Goal: Information Seeking & Learning: Understand process/instructions

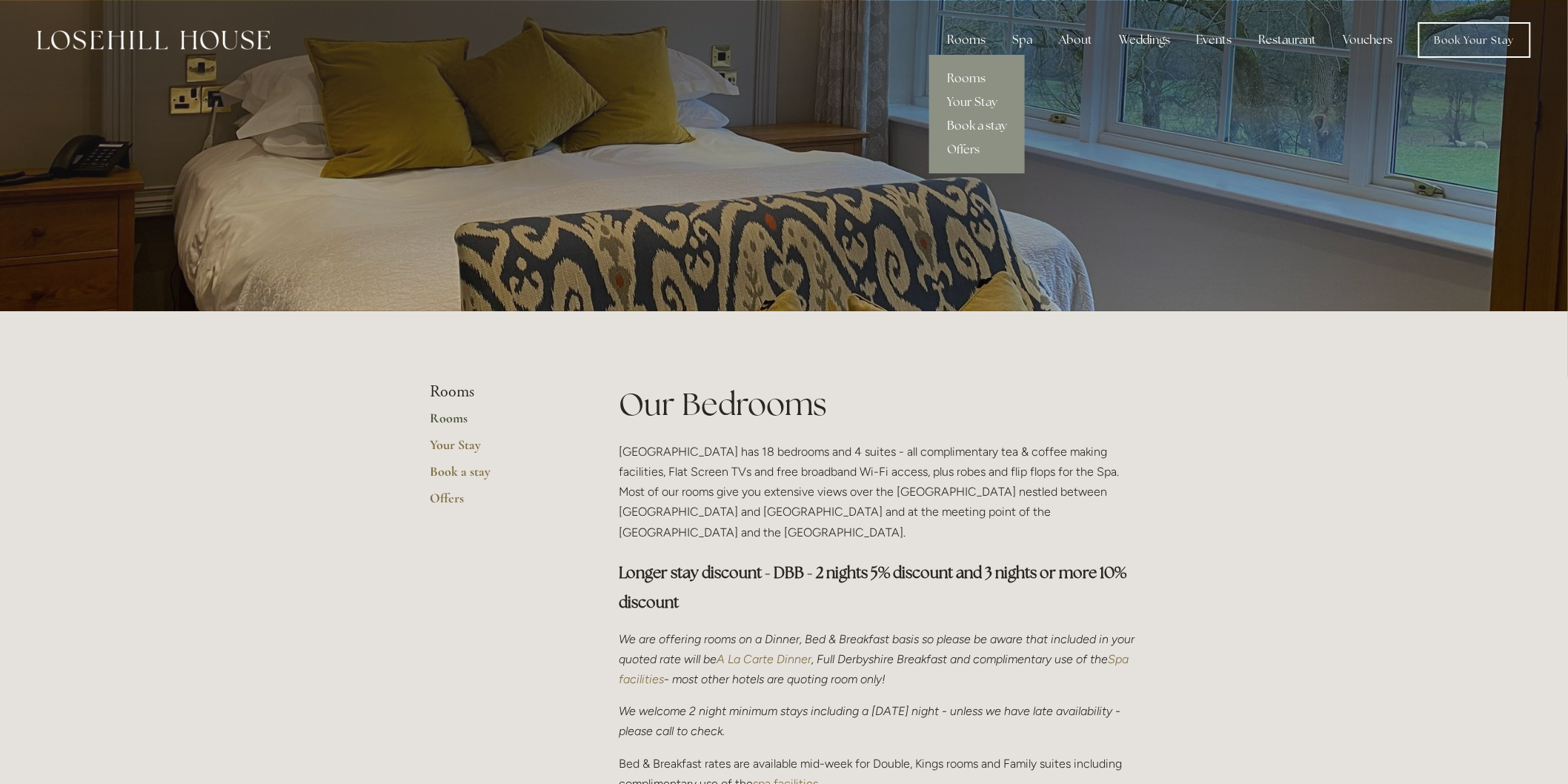
click at [963, 119] on link "Book a stay" at bounding box center [977, 125] width 96 height 23
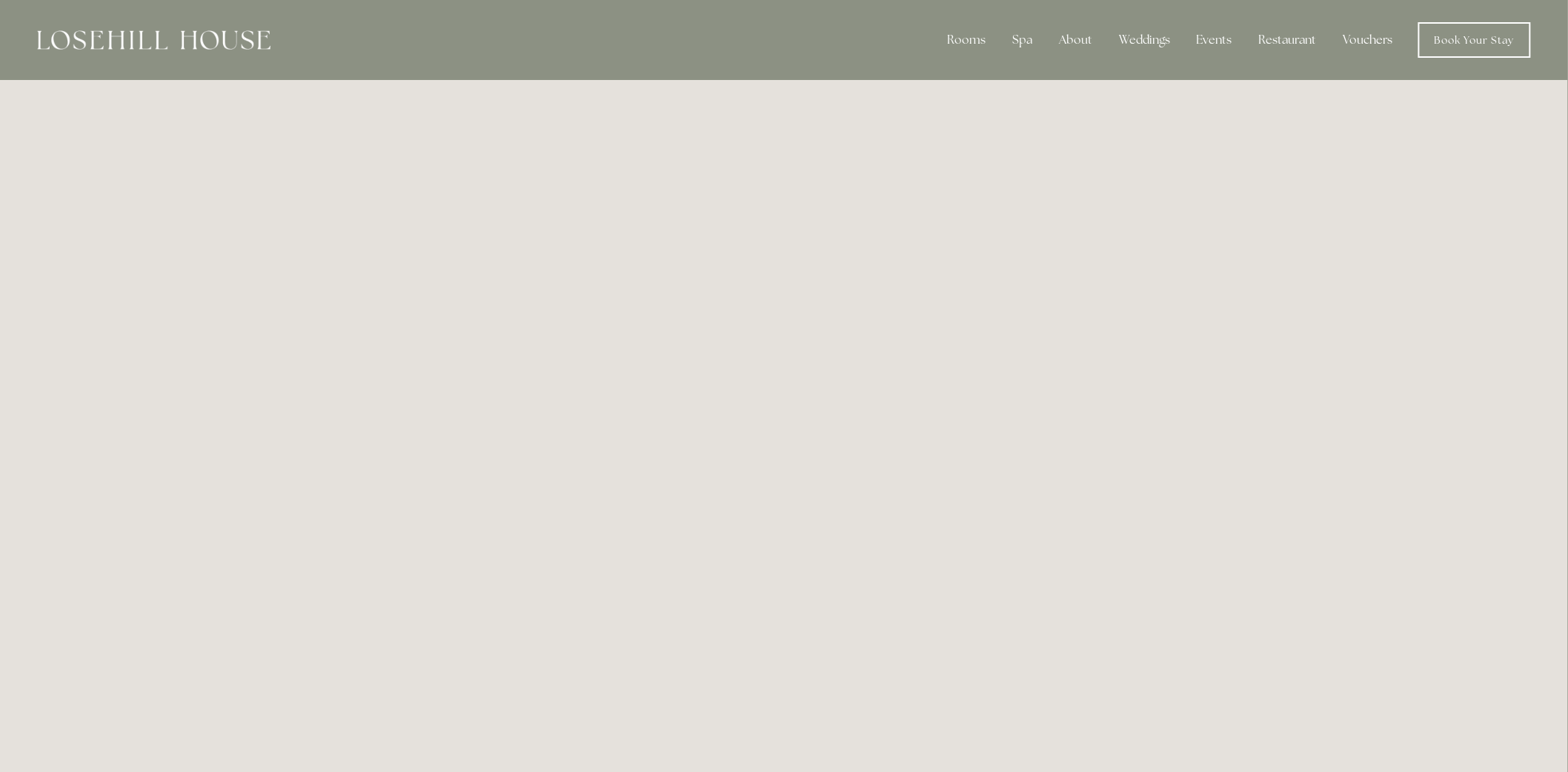
click at [1372, 40] on link "Vouchers" at bounding box center [1368, 40] width 74 height 30
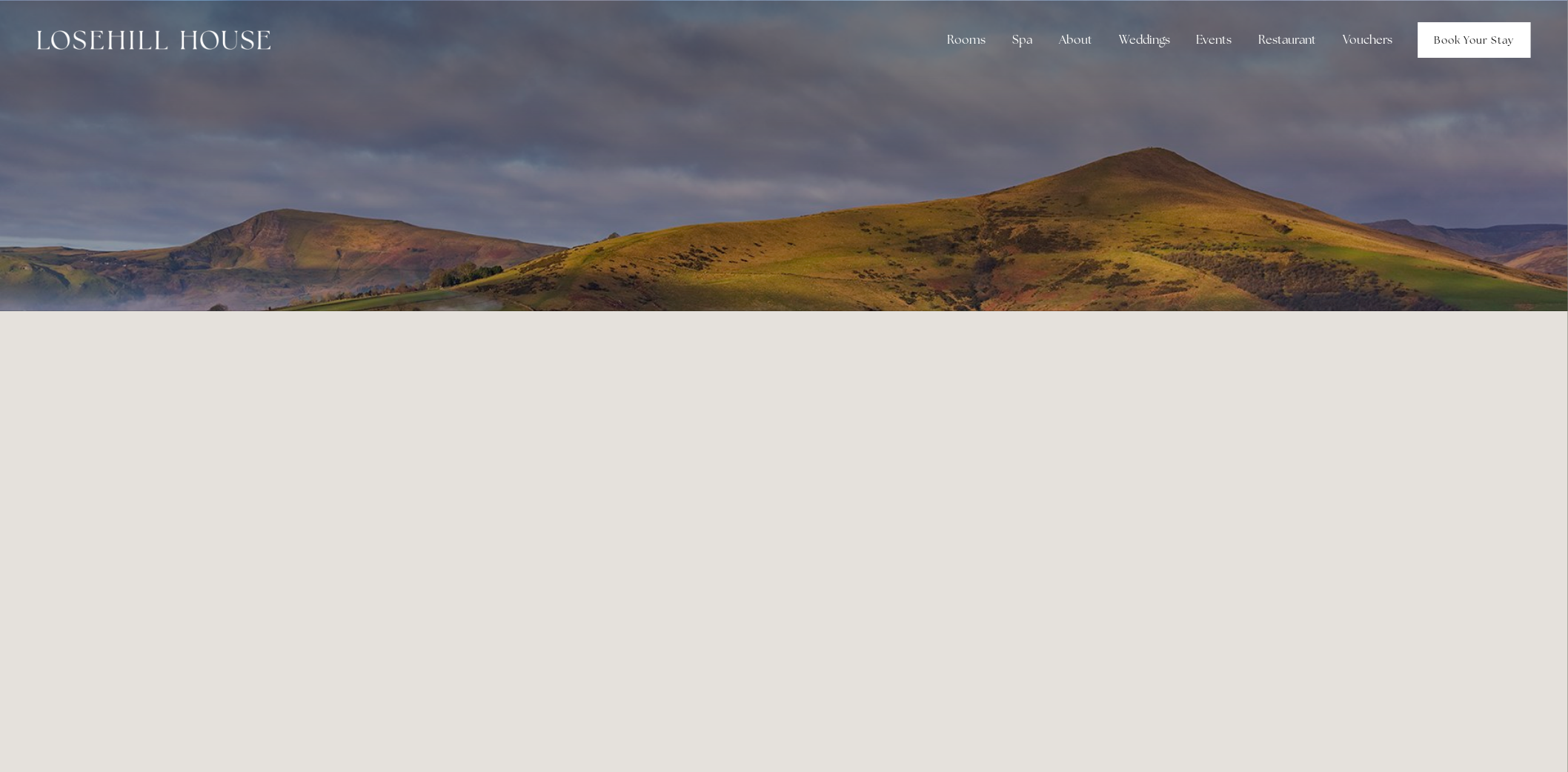
click at [1451, 34] on link "Book Your Stay" at bounding box center [1474, 40] width 113 height 35
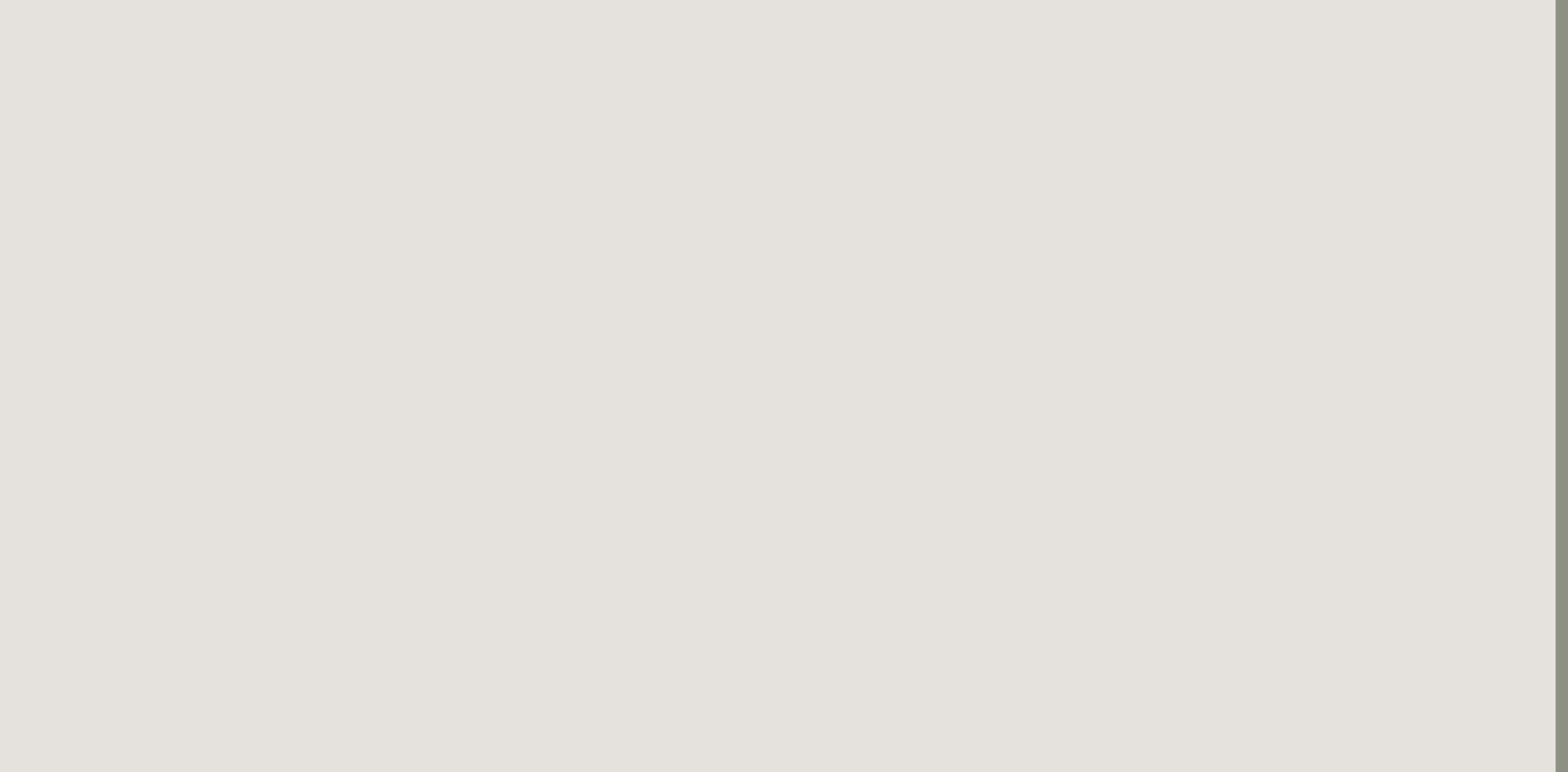
scroll to position [430, 12]
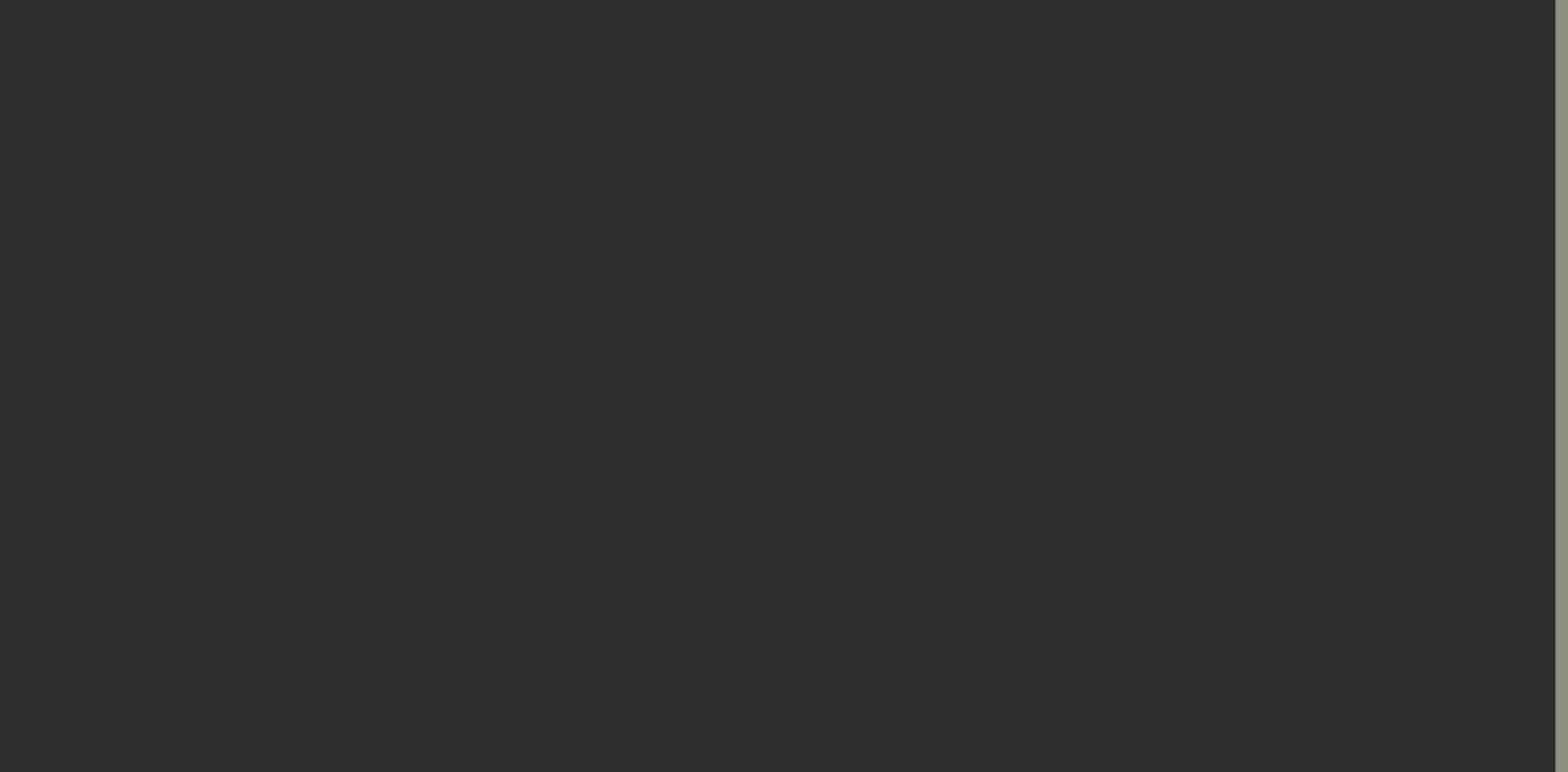
scroll to position [329, 12]
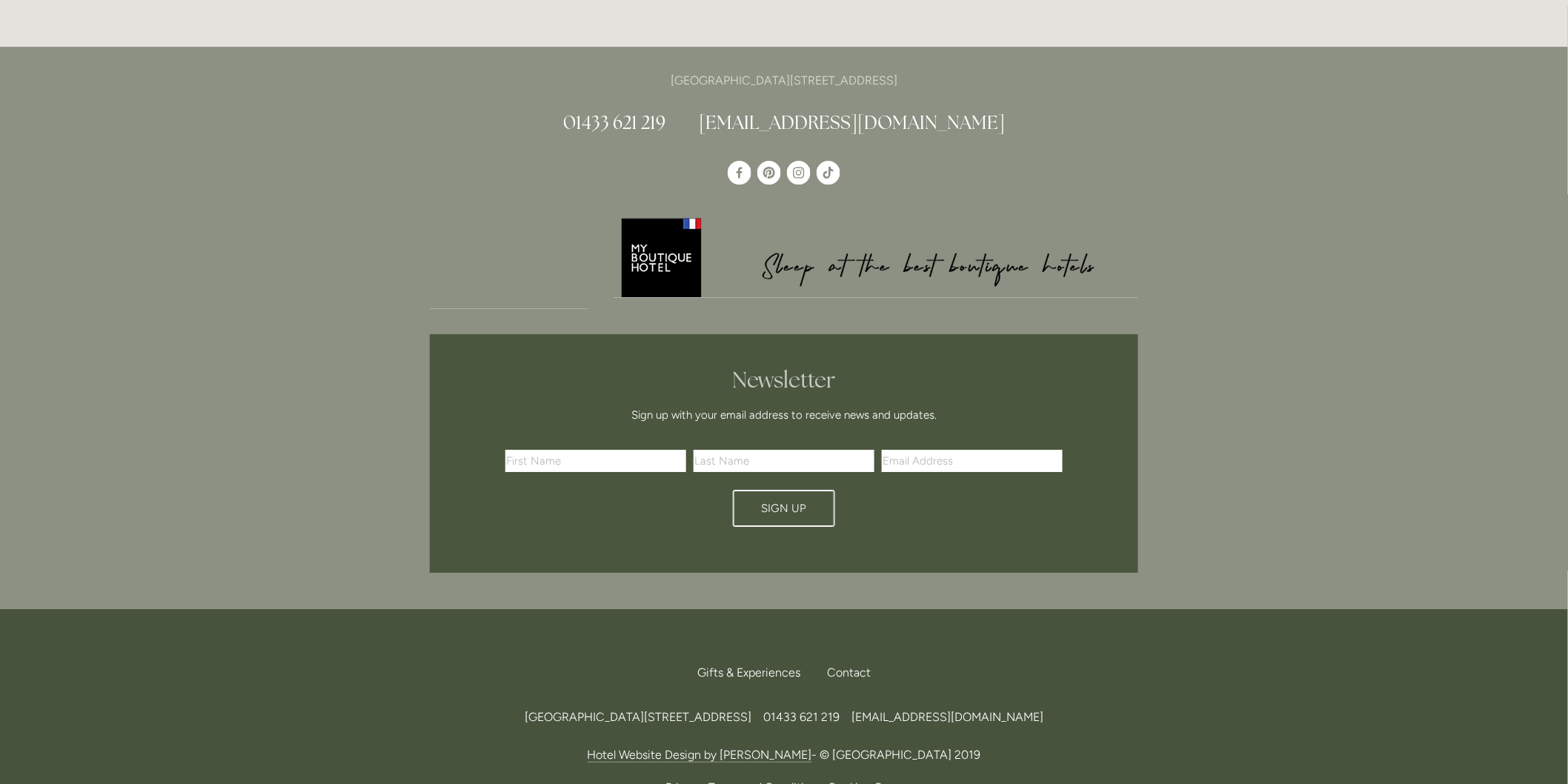
scroll to position [4391, 0]
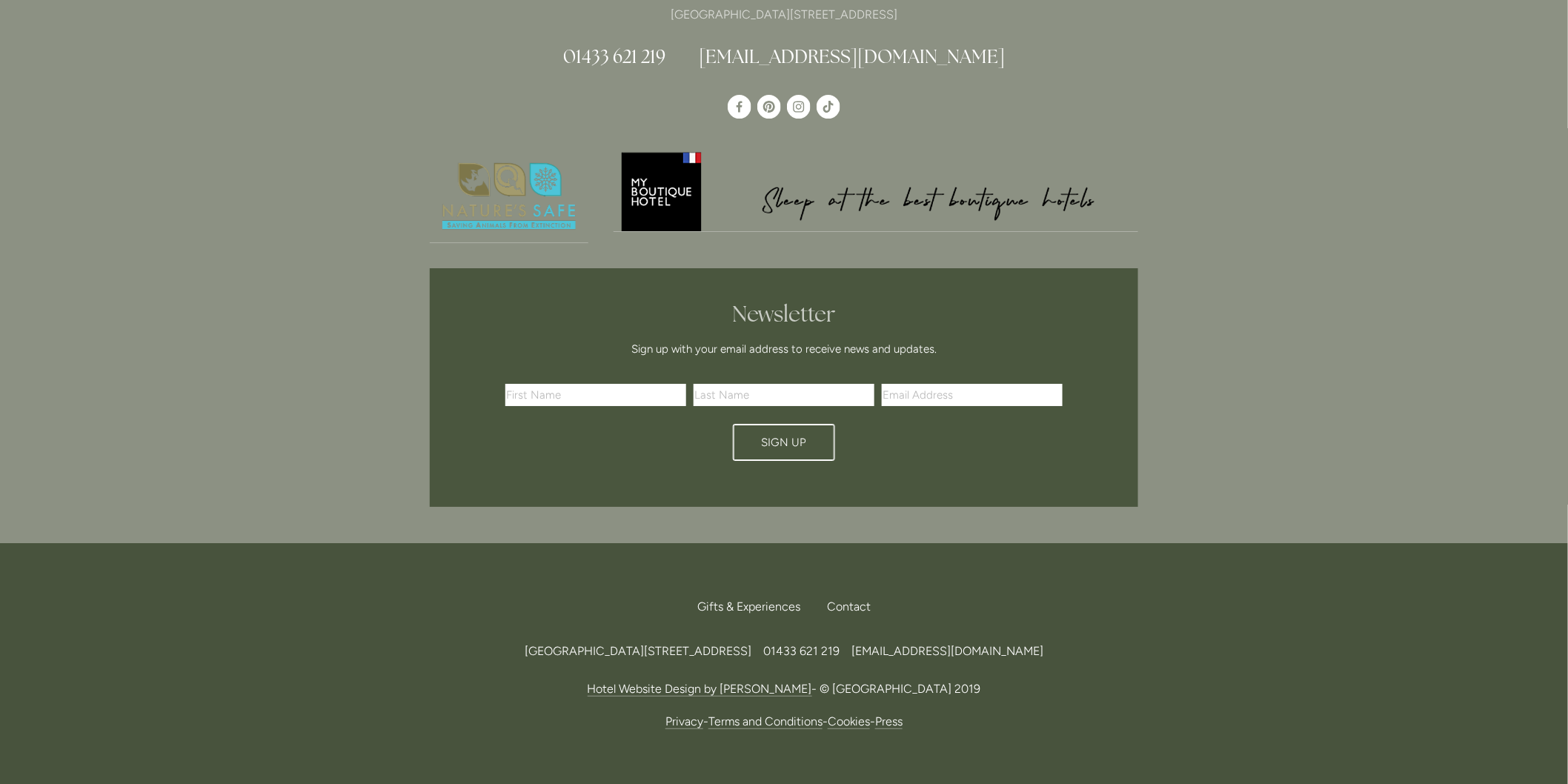
click at [732, 714] on link "Terms and Conditions" at bounding box center [765, 722] width 114 height 15
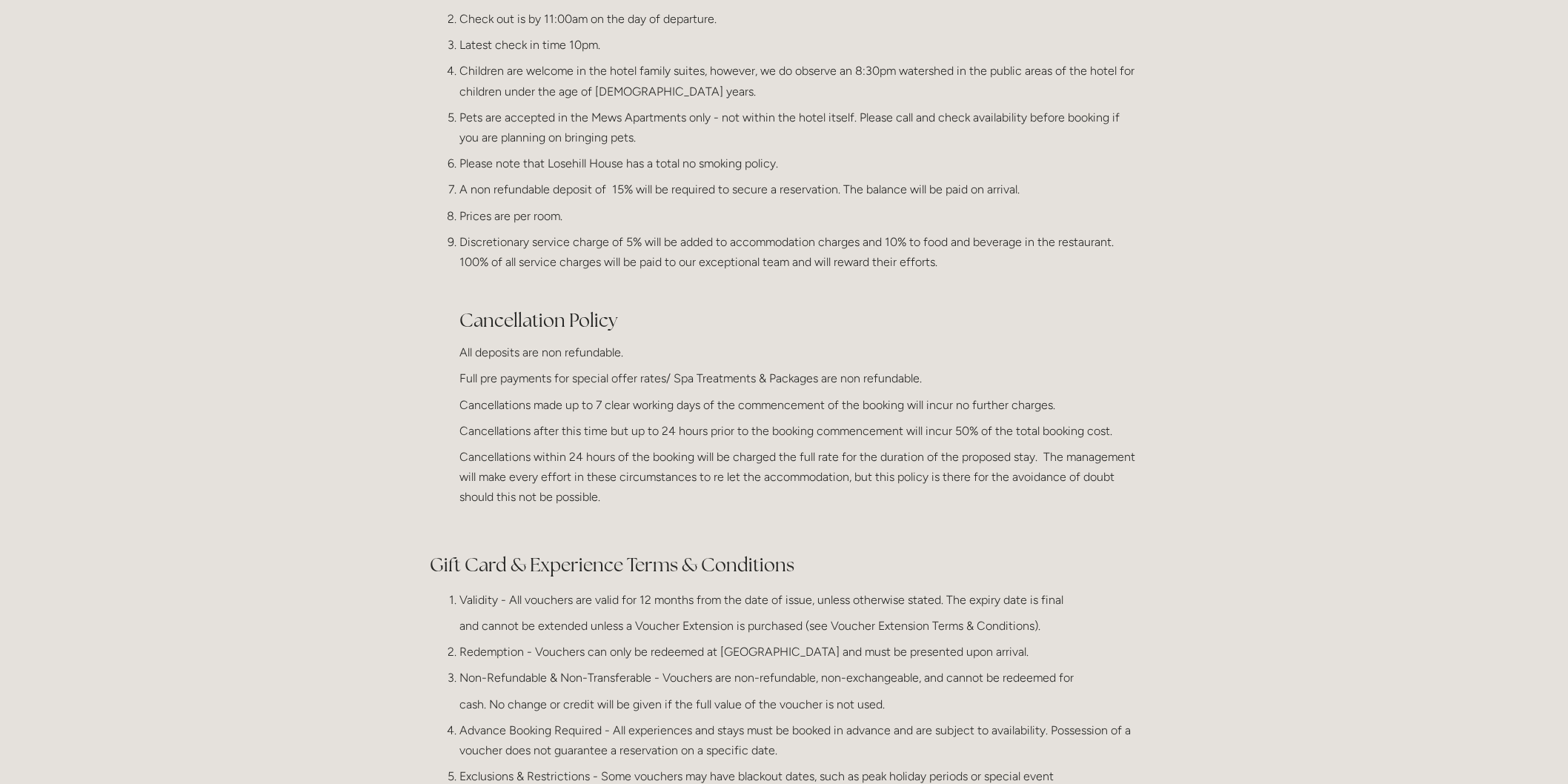
scroll to position [329, 0]
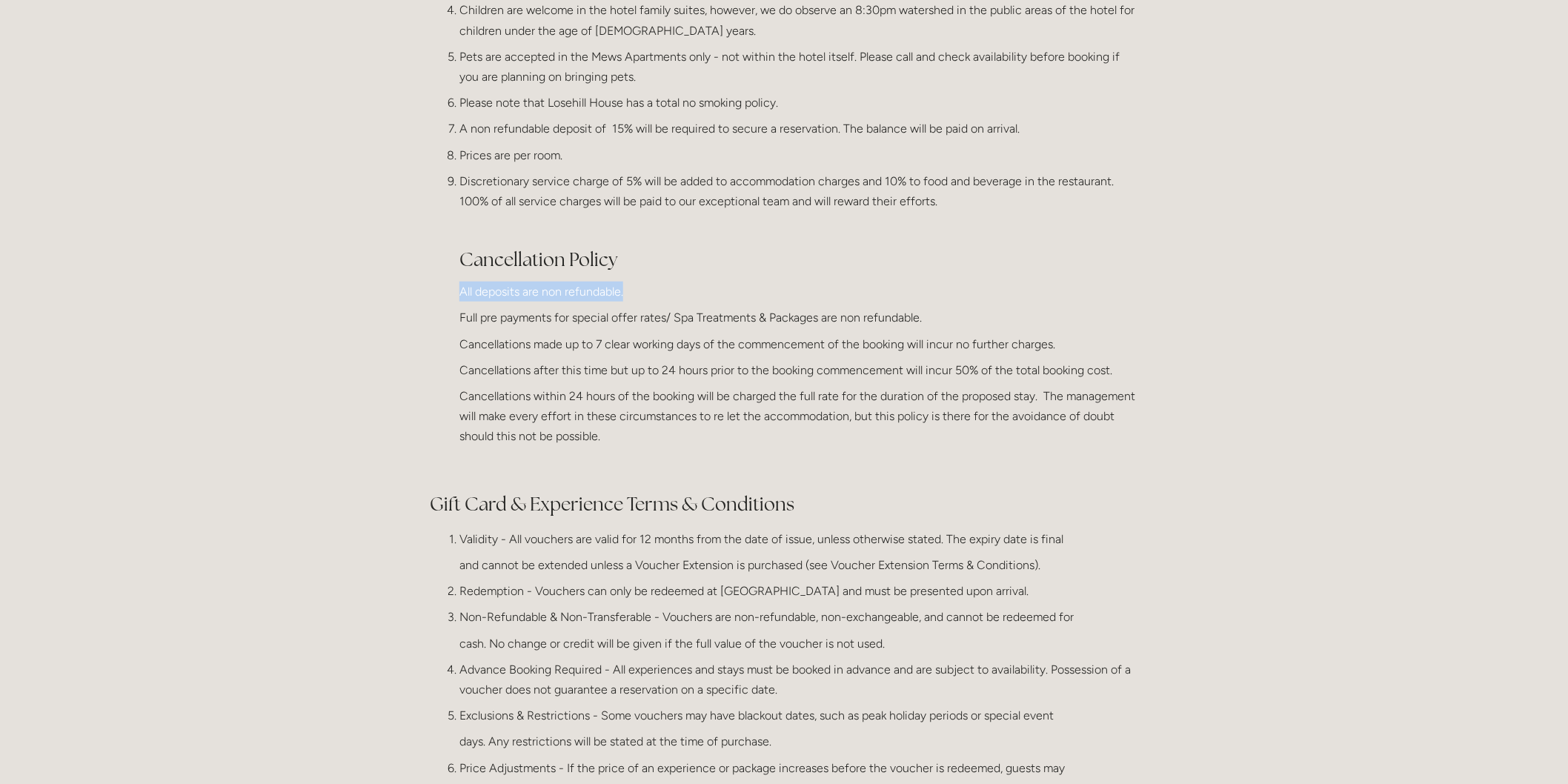
drag, startPoint x: 457, startPoint y: 290, endPoint x: 635, endPoint y: 291, distance: 178.0
click at [635, 291] on ol "Check in and use of the hotel's leisure facilities are available to incoming gu…" at bounding box center [784, 198] width 708 height 551
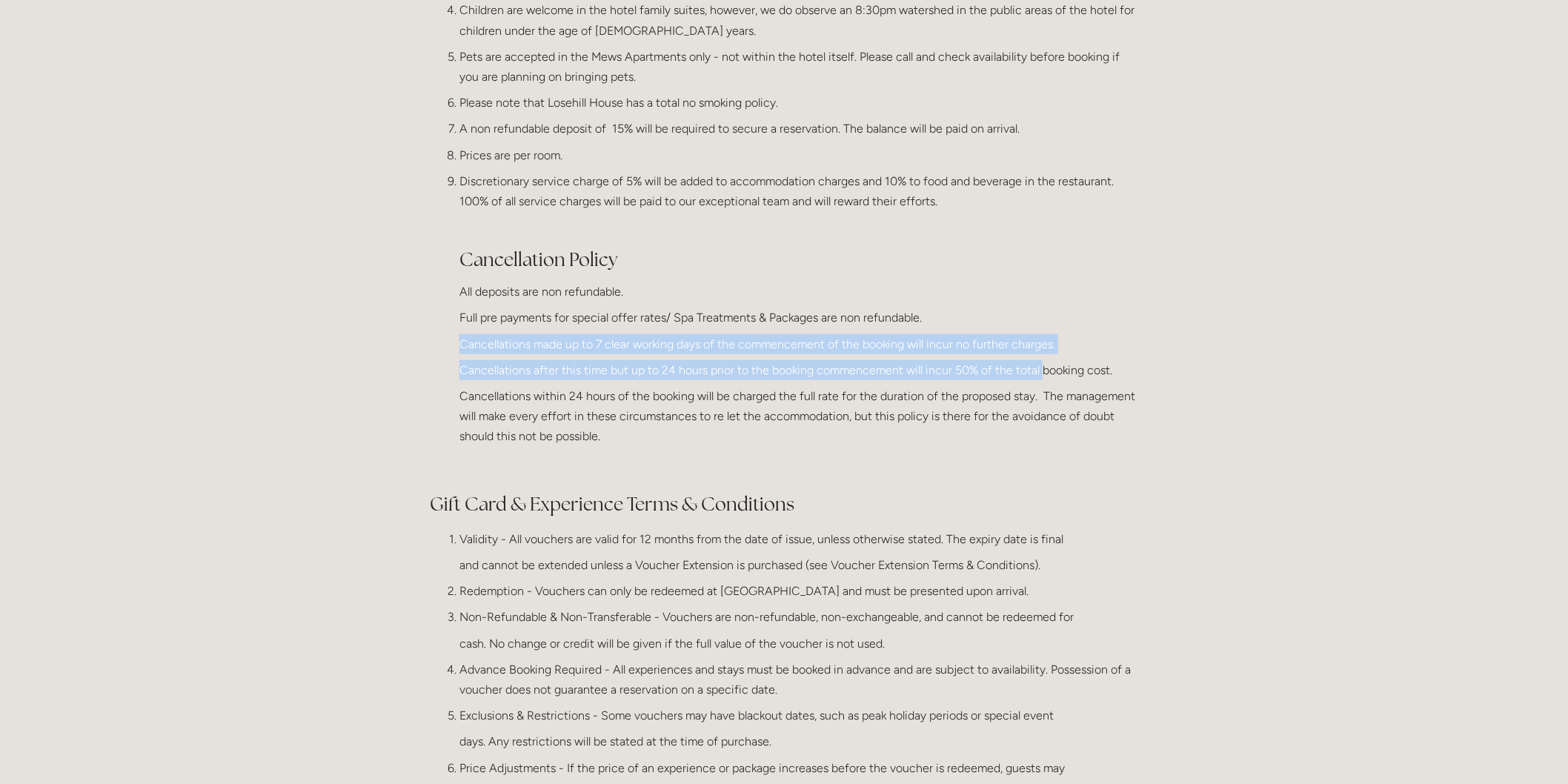
drag, startPoint x: 456, startPoint y: 342, endPoint x: 1043, endPoint y: 373, distance: 587.8
click at [1043, 373] on ol "Check in and use of the hotel's leisure facilities are available to incoming gu…" at bounding box center [784, 198] width 708 height 551
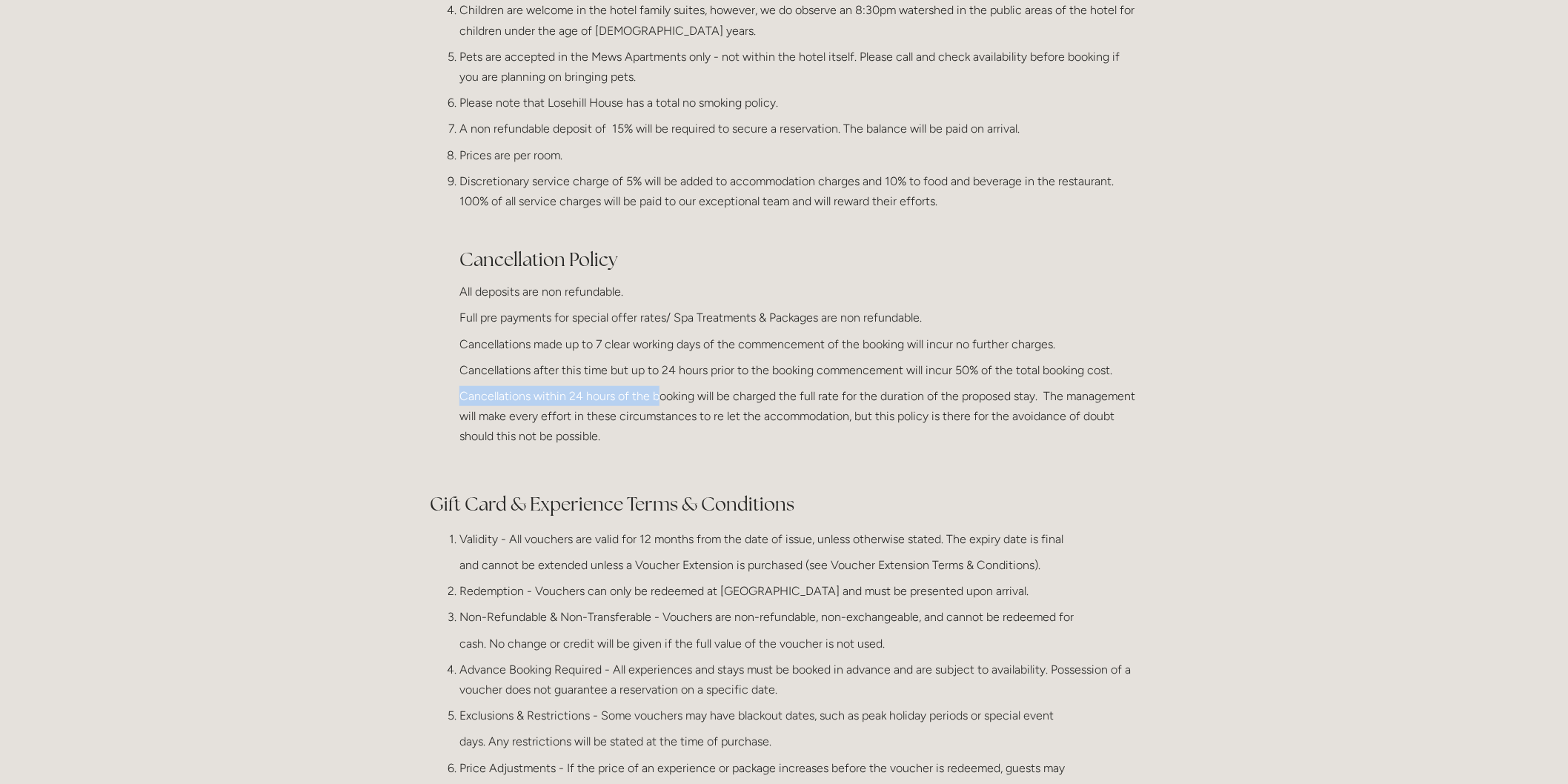
drag, startPoint x: 461, startPoint y: 394, endPoint x: 660, endPoint y: 398, distance: 199.0
click at [660, 398] on p "Cancellations within 24 hours of the booking will be charged the full rate for …" at bounding box center [799, 416] width 679 height 61
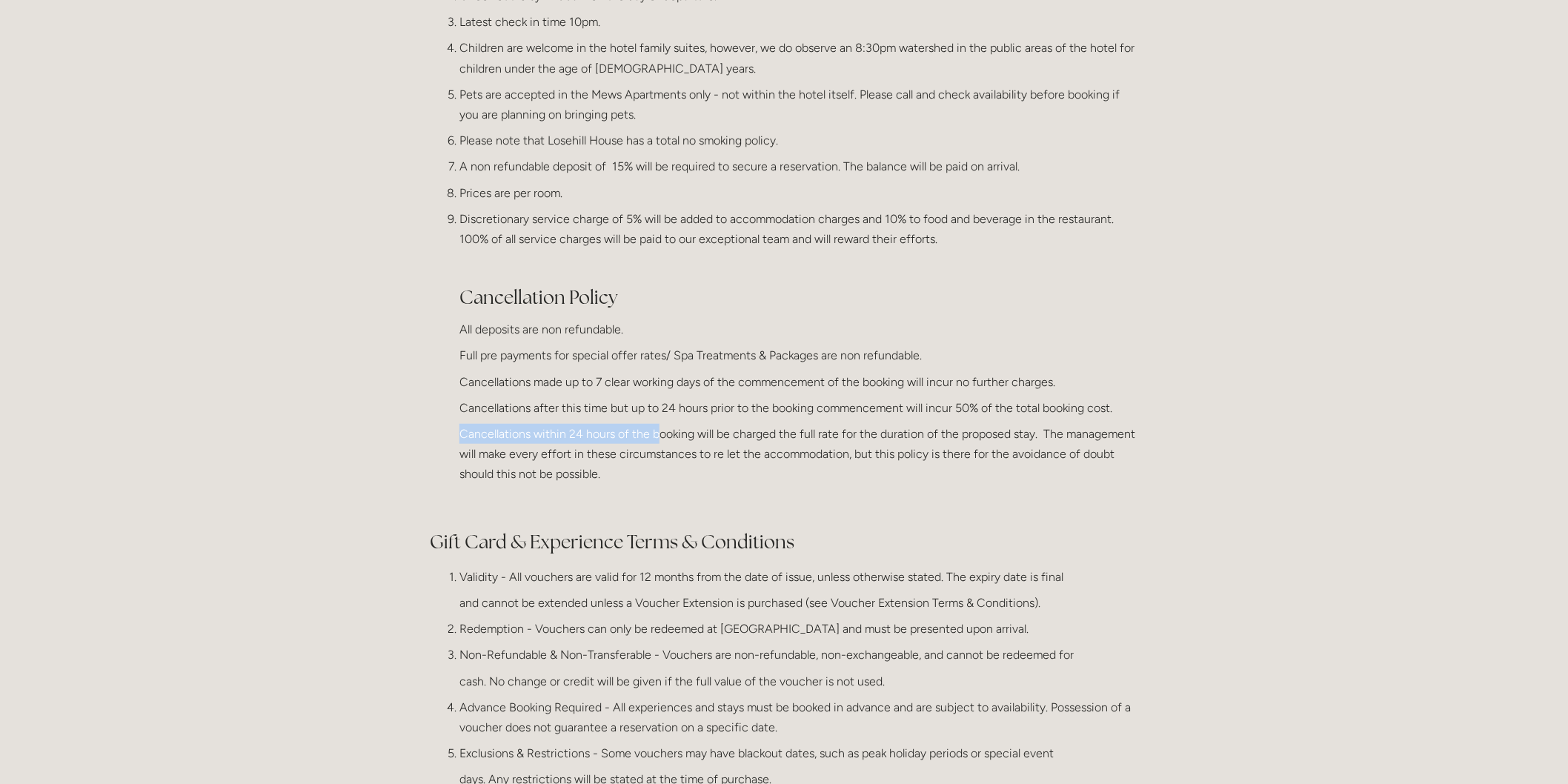
scroll to position [247, 0]
